Goal: Navigation & Orientation: Find specific page/section

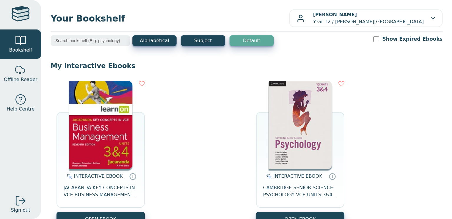
click at [106, 140] on img at bounding box center [100, 125] width 63 height 88
click at [125, 138] on img at bounding box center [100, 125] width 63 height 88
click at [17, 76] on div at bounding box center [21, 70] width 12 height 12
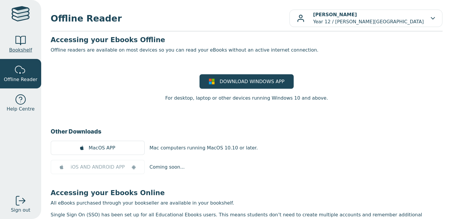
click at [28, 36] on link "Bookshelf" at bounding box center [20, 43] width 41 height 29
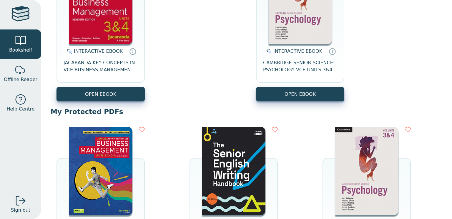
scroll to position [222, 0]
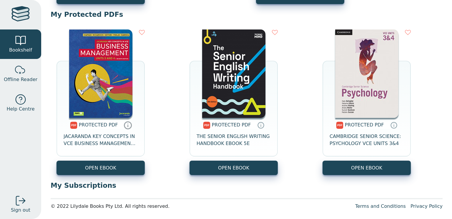
click at [124, 125] on icon at bounding box center [128, 125] width 9 height 9
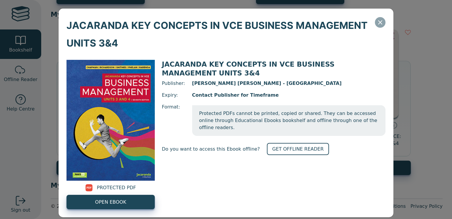
click at [381, 22] on button "Close" at bounding box center [380, 22] width 11 height 11
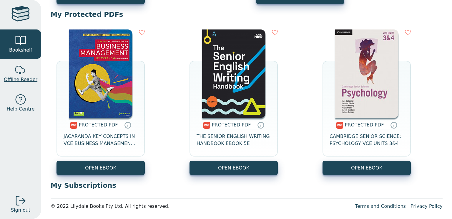
click at [21, 77] on span "Offline Reader" at bounding box center [21, 79] width 34 height 7
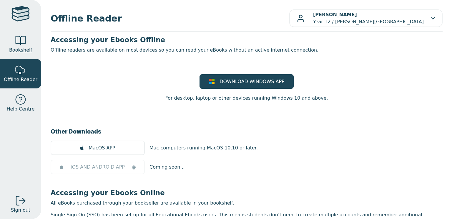
click at [19, 45] on div at bounding box center [21, 41] width 12 height 12
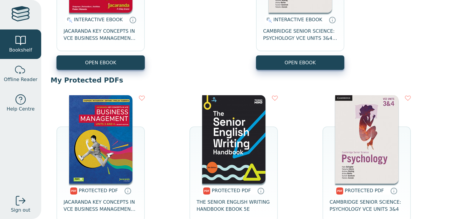
scroll to position [156, 0]
